Goal: Task Accomplishment & Management: Manage account settings

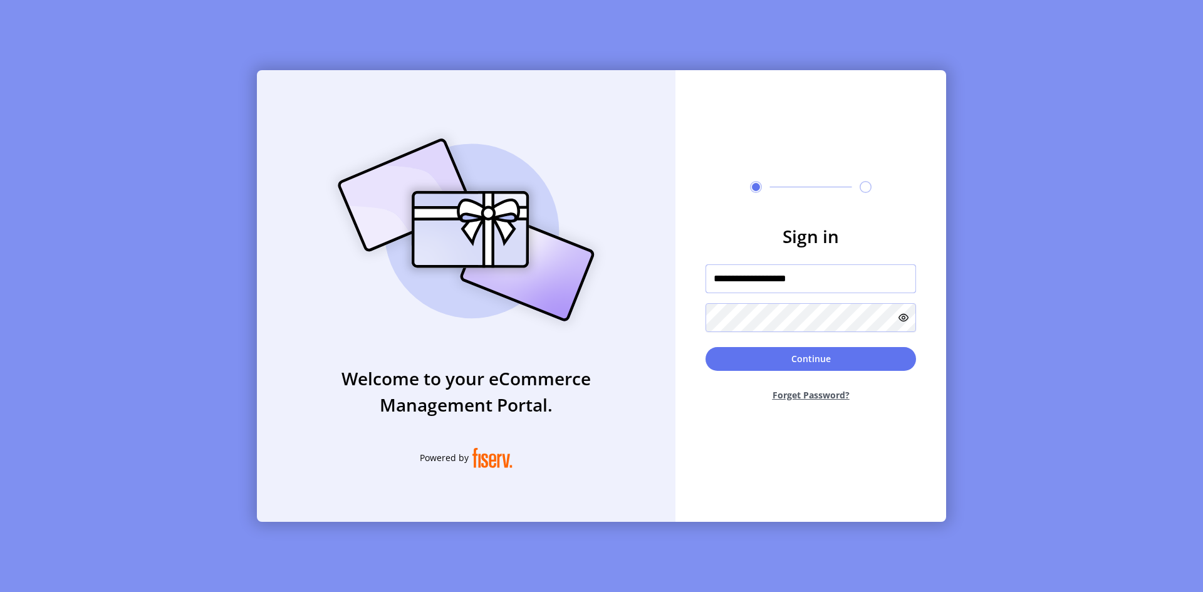
type input "**********"
click at [619, 316] on div "**********" at bounding box center [601, 296] width 689 height 452
click at [720, 366] on button "Continue" at bounding box center [810, 359] width 210 height 24
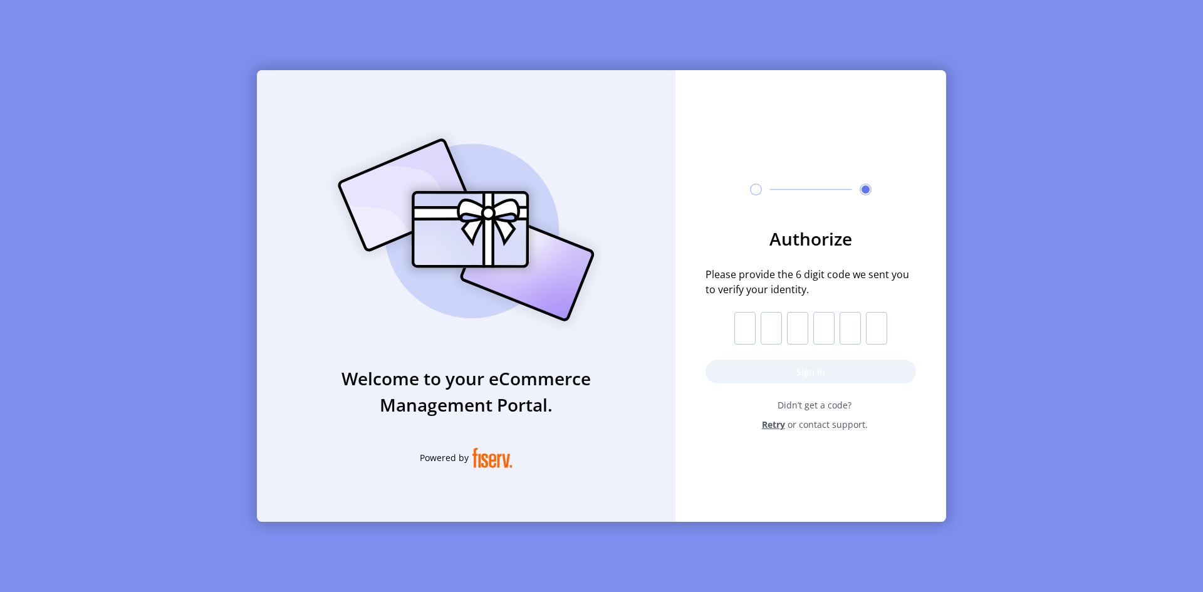
click at [742, 329] on input "text" at bounding box center [744, 328] width 21 height 33
type input "*"
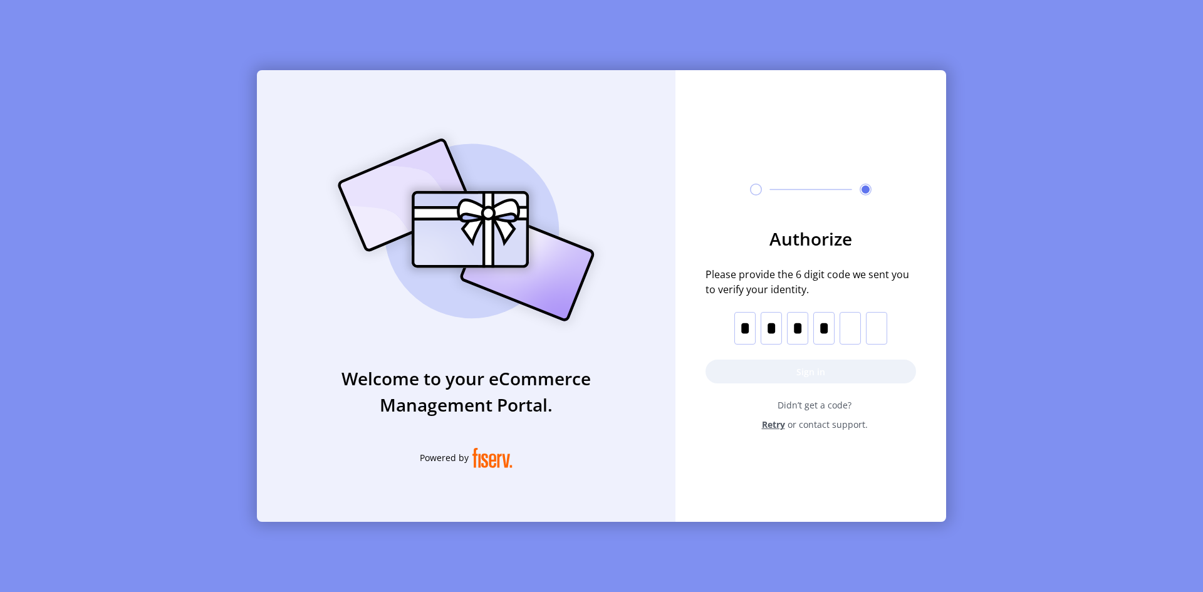
type input "*"
click at [831, 369] on button "Sign in" at bounding box center [810, 372] width 210 height 24
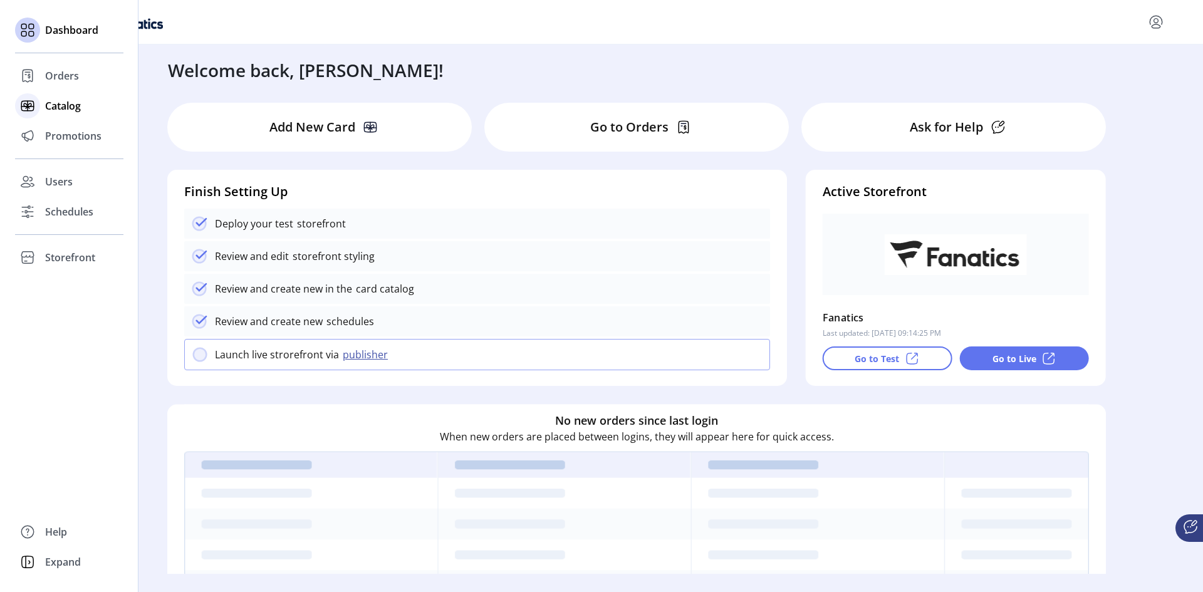
click at [55, 105] on span "Catalog" at bounding box center [63, 105] width 36 height 15
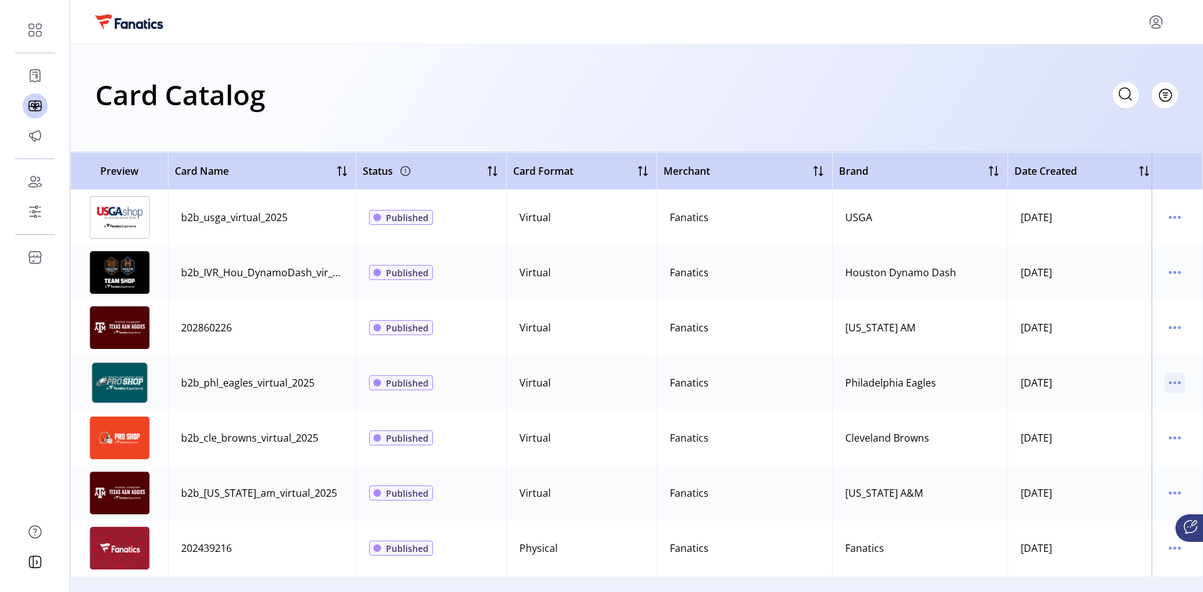
click at [1174, 383] on icon "menu" at bounding box center [1175, 383] width 2 height 2
click at [1112, 432] on span "Edit Details" at bounding box center [1116, 427] width 104 height 10
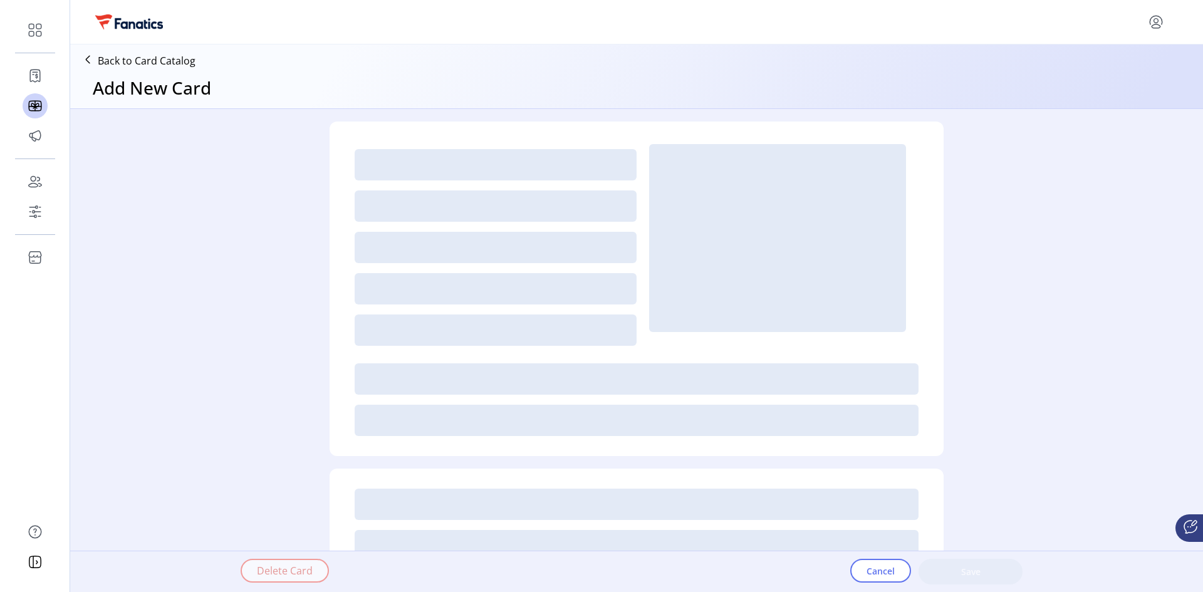
type textarea "**********"
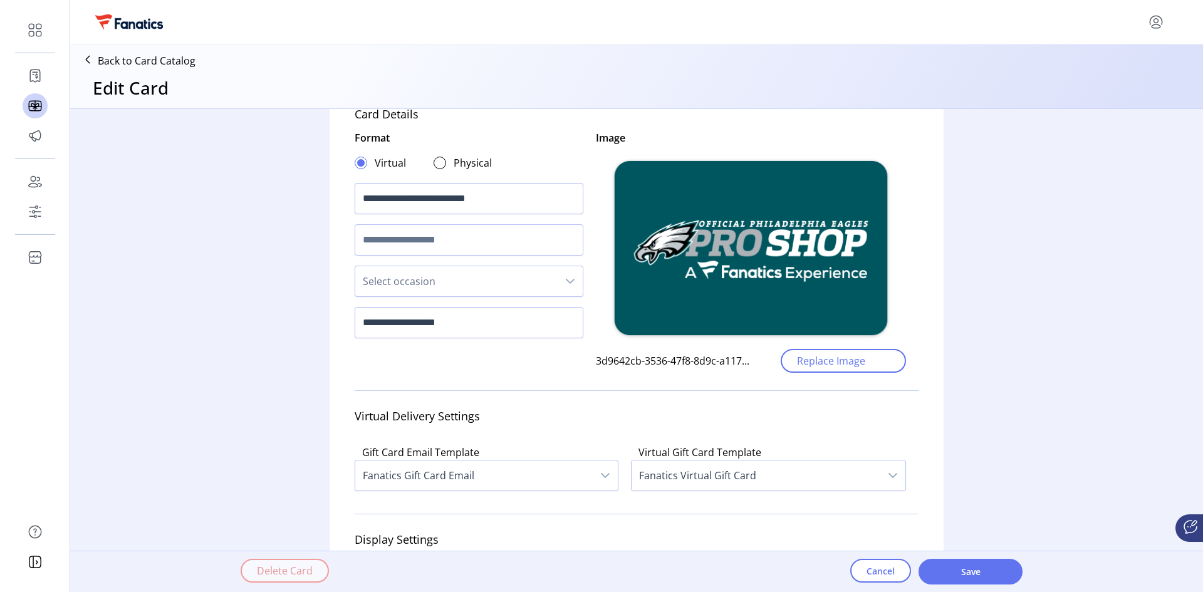
scroll to position [93, 0]
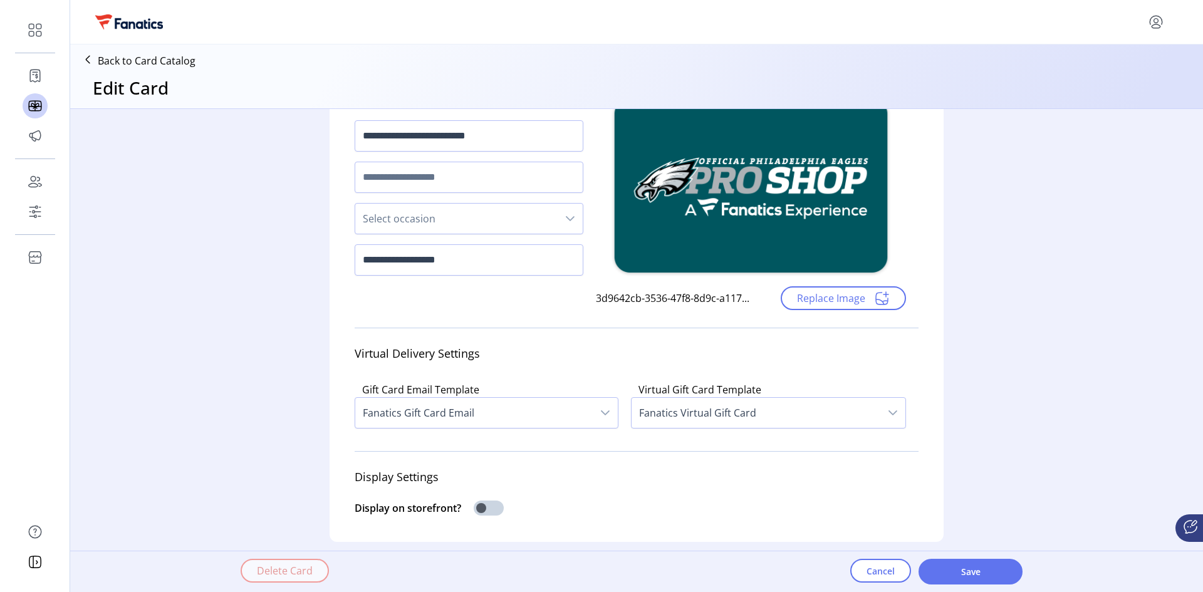
click at [891, 411] on icon "dropdown trigger" at bounding box center [893, 413] width 10 height 10
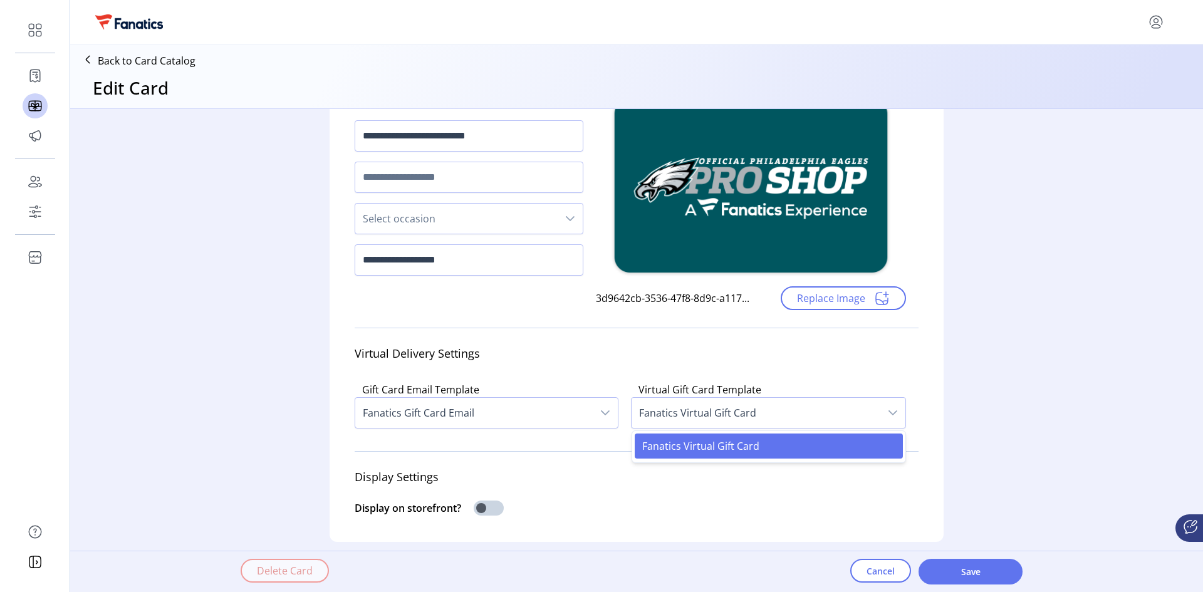
click at [991, 390] on div "**********" at bounding box center [636, 330] width 1133 height 442
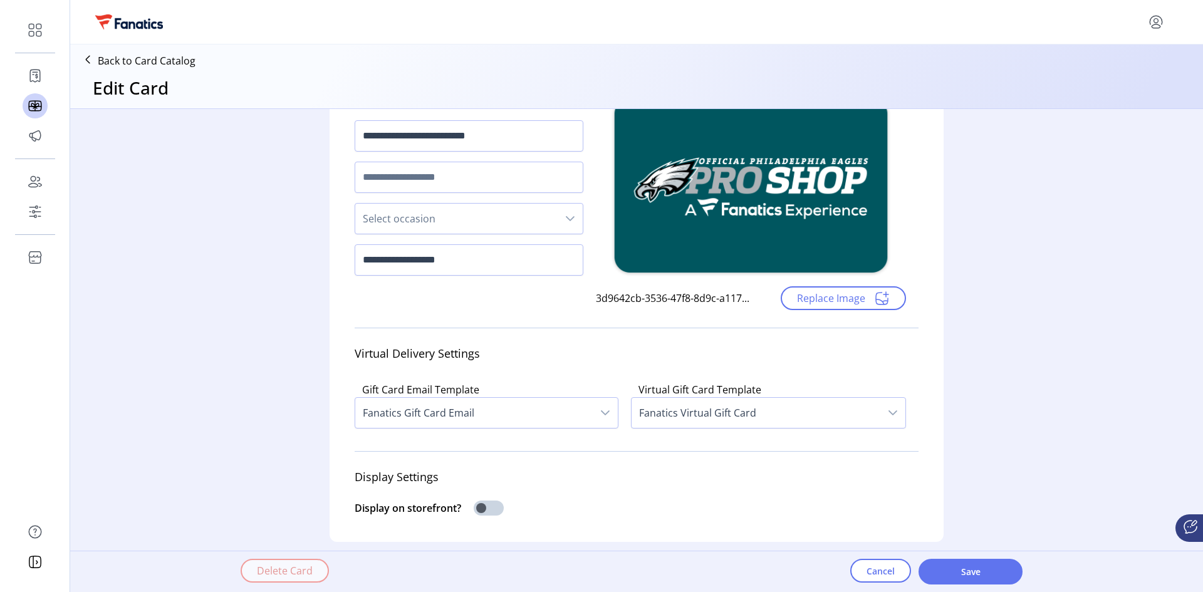
click at [594, 413] on div "dropdown trigger" at bounding box center [605, 413] width 25 height 30
click at [713, 480] on div "Display Settings" at bounding box center [637, 477] width 564 height 32
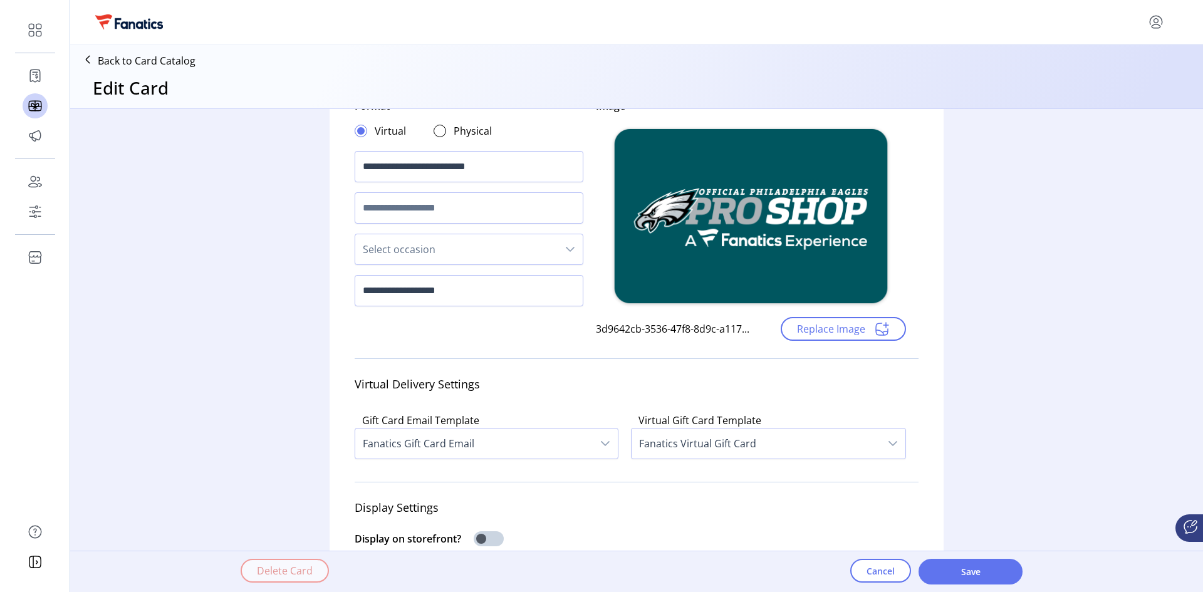
scroll to position [125, 0]
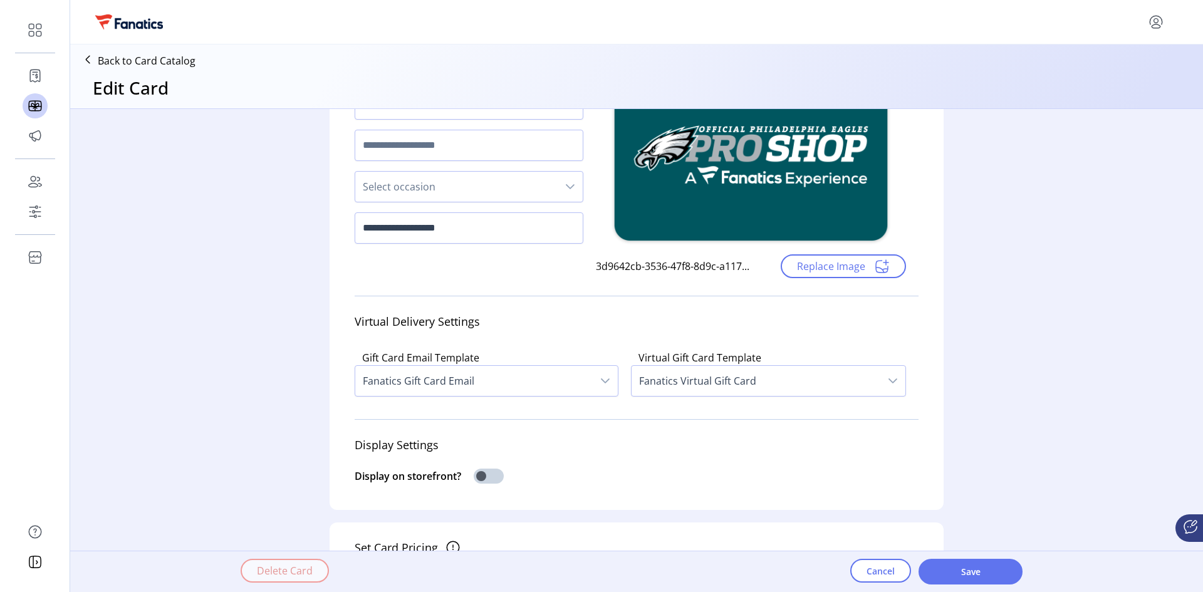
click at [606, 378] on icon "dropdown trigger" at bounding box center [605, 381] width 10 height 10
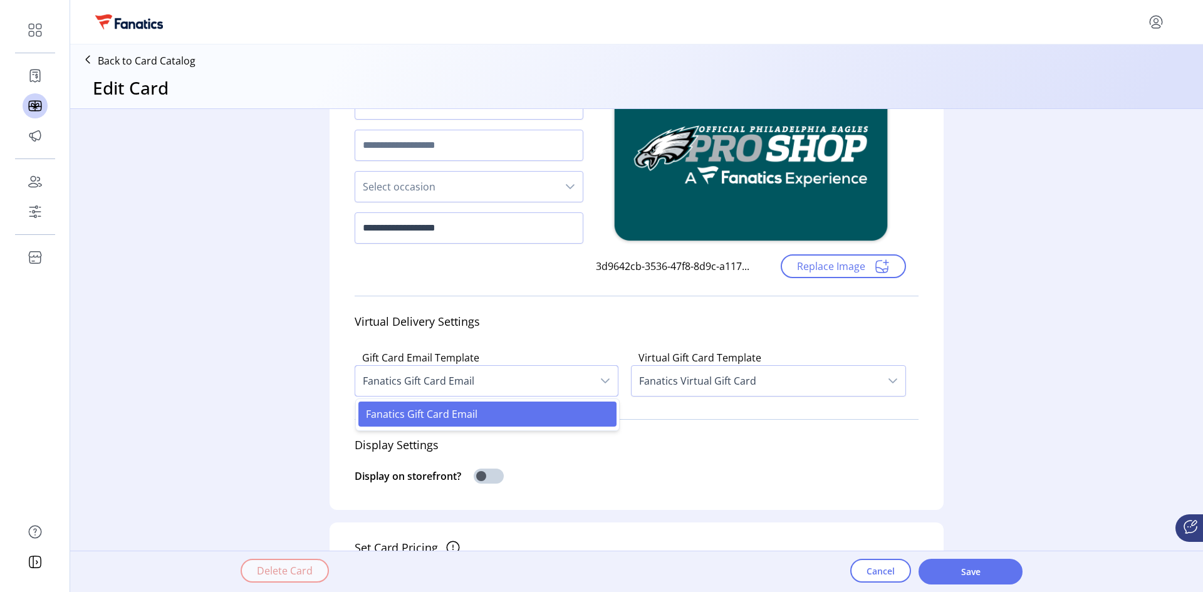
click at [846, 472] on div "Display on storefront?" at bounding box center [637, 478] width 564 height 34
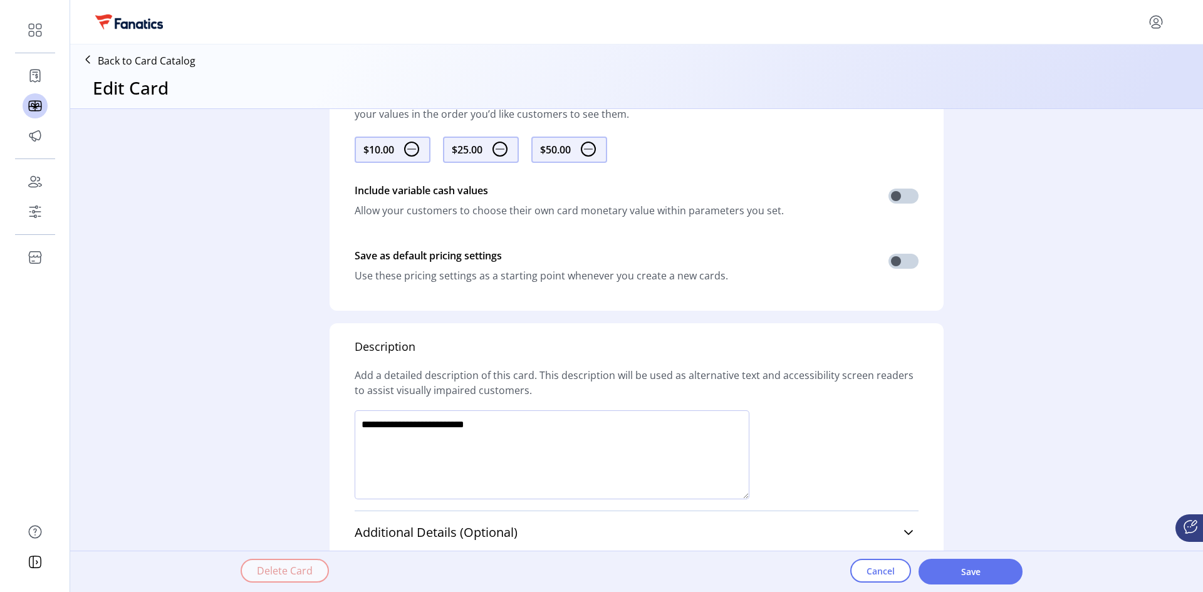
scroll to position [657, 0]
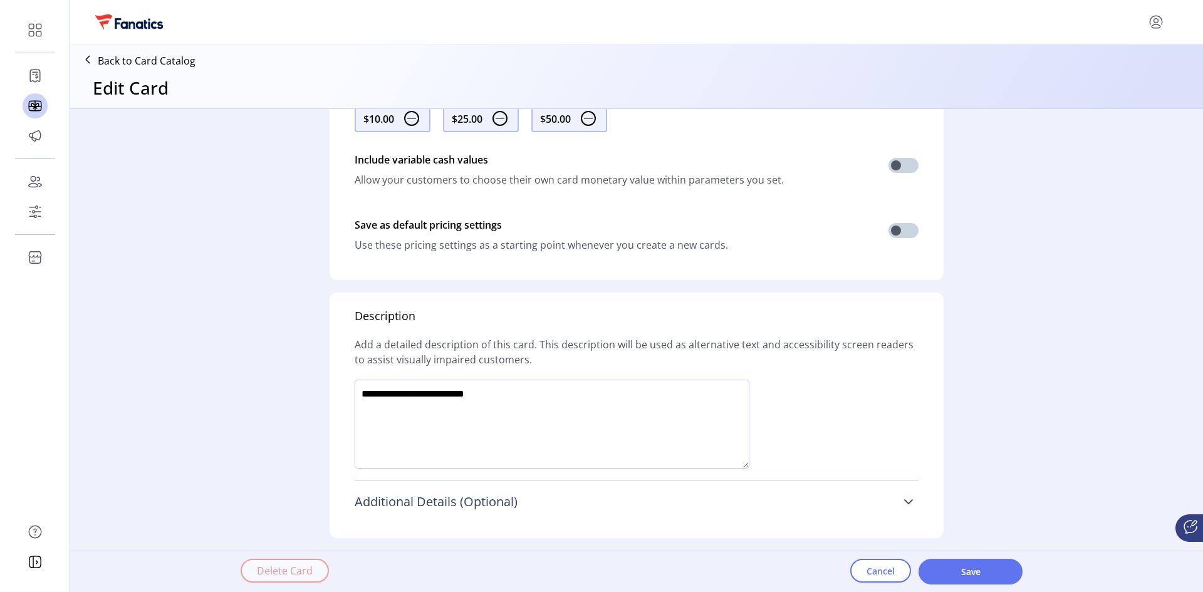
click at [907, 506] on icon at bounding box center [908, 502] width 10 height 10
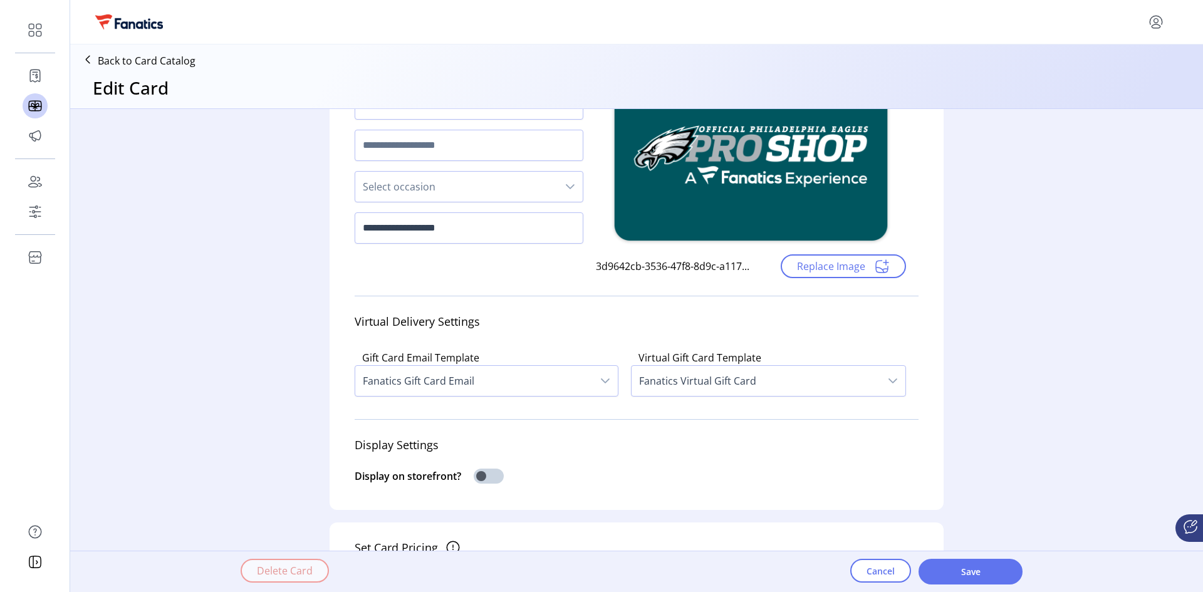
scroll to position [188, 0]
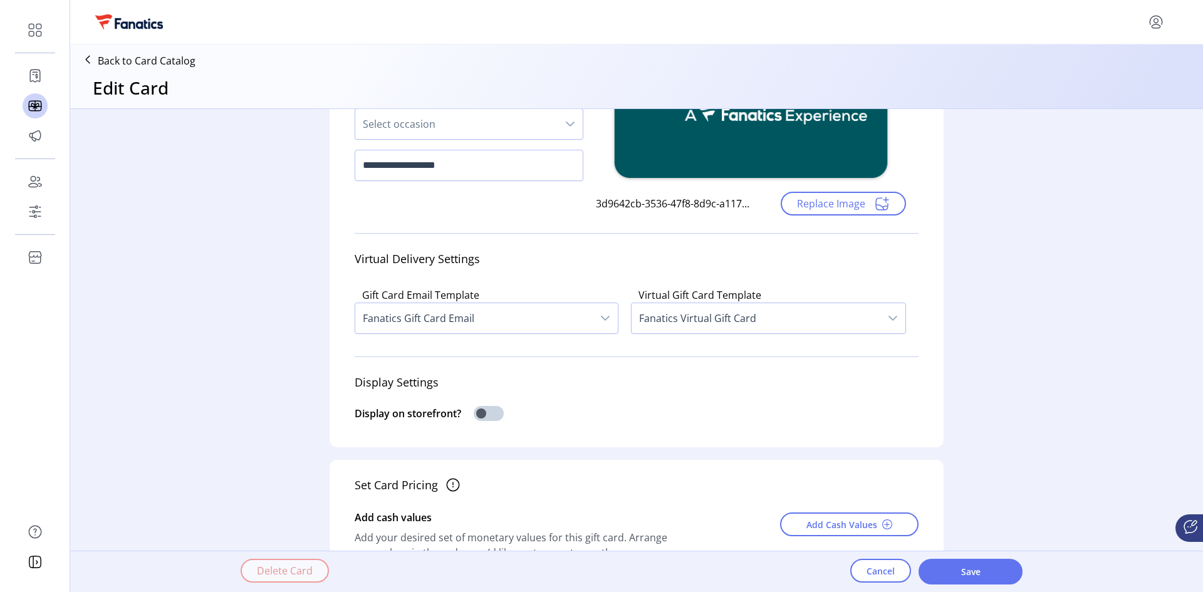
click at [608, 325] on div "dropdown trigger" at bounding box center [605, 318] width 25 height 30
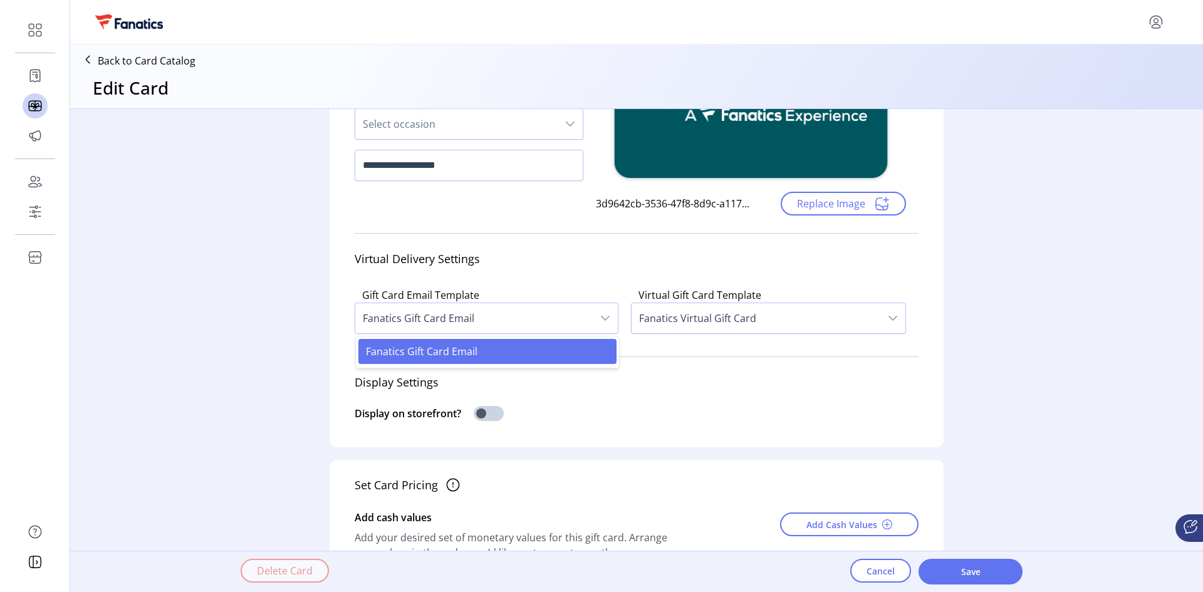
click at [591, 269] on div "Virtual Delivery Settings" at bounding box center [637, 259] width 564 height 32
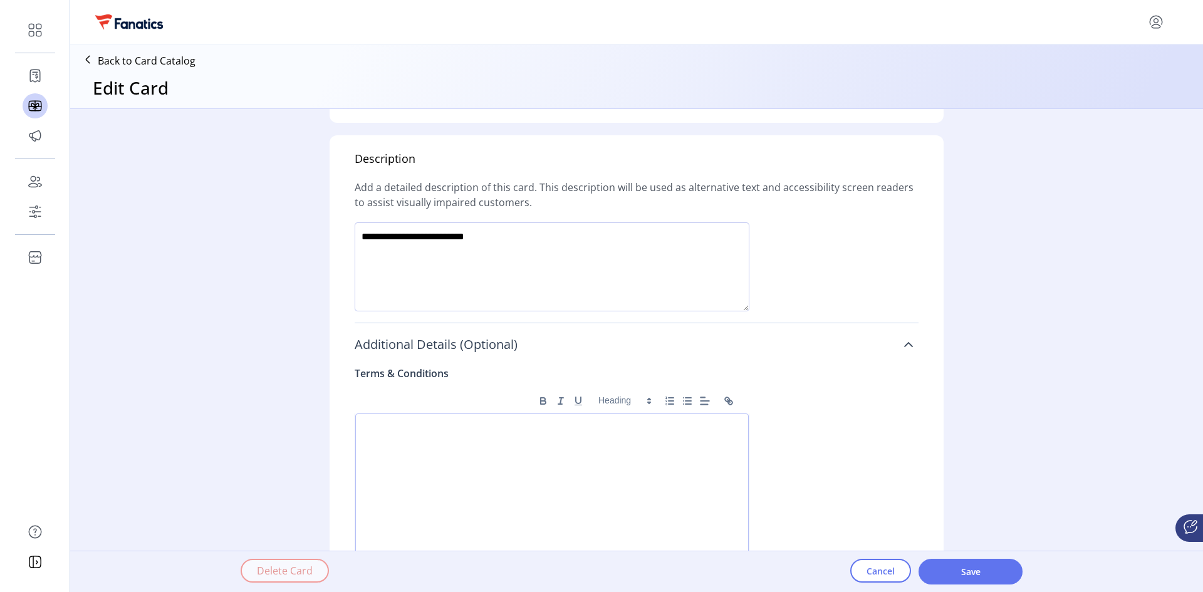
scroll to position [877, 0]
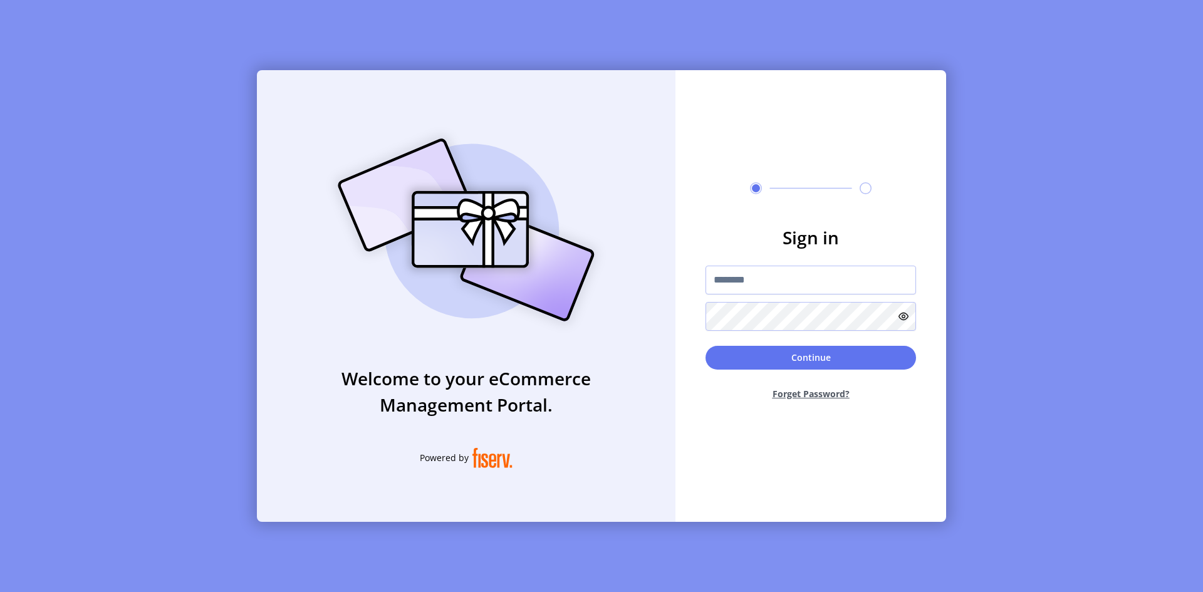
type input "**********"
